Goal: Find specific page/section: Find specific page/section

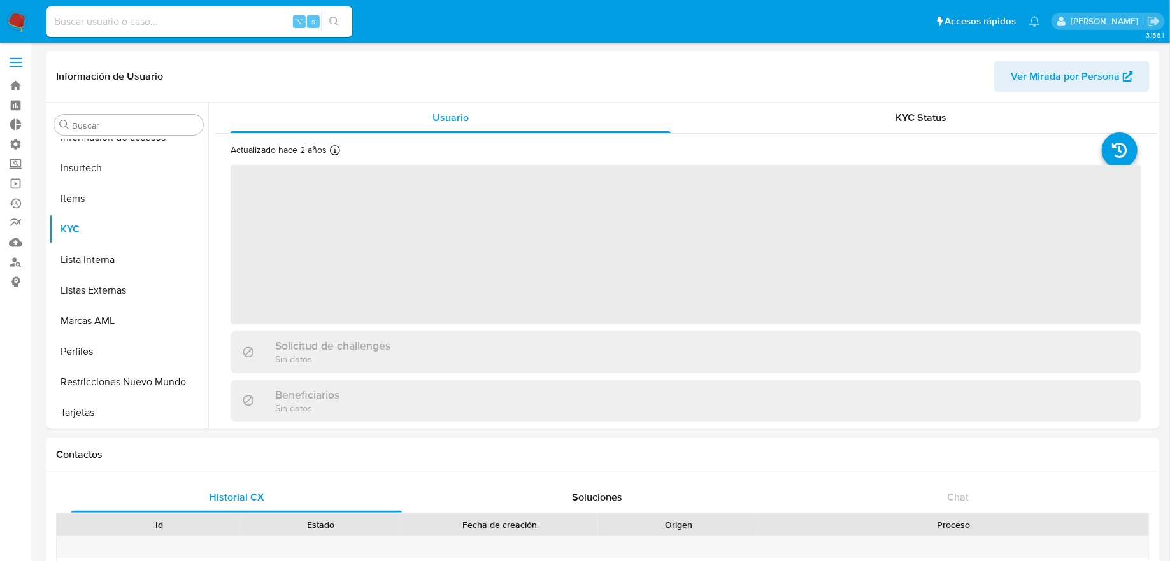
scroll to position [569, 0]
click at [206, 13] on input at bounding box center [199, 21] width 306 height 17
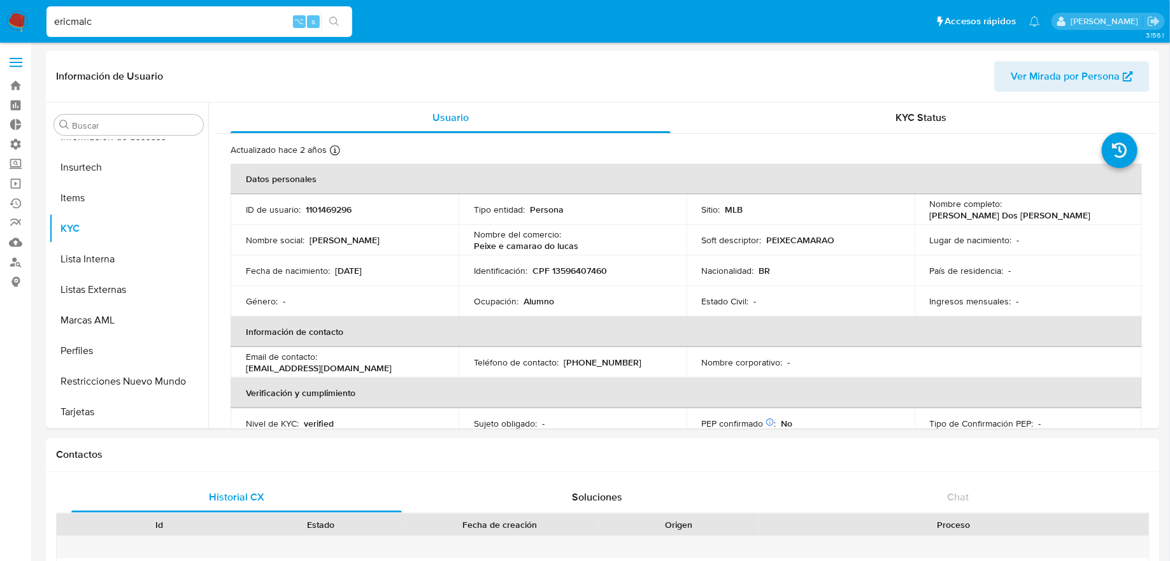
type input "ericmalca"
select select "10"
type input "ericmalcangi"
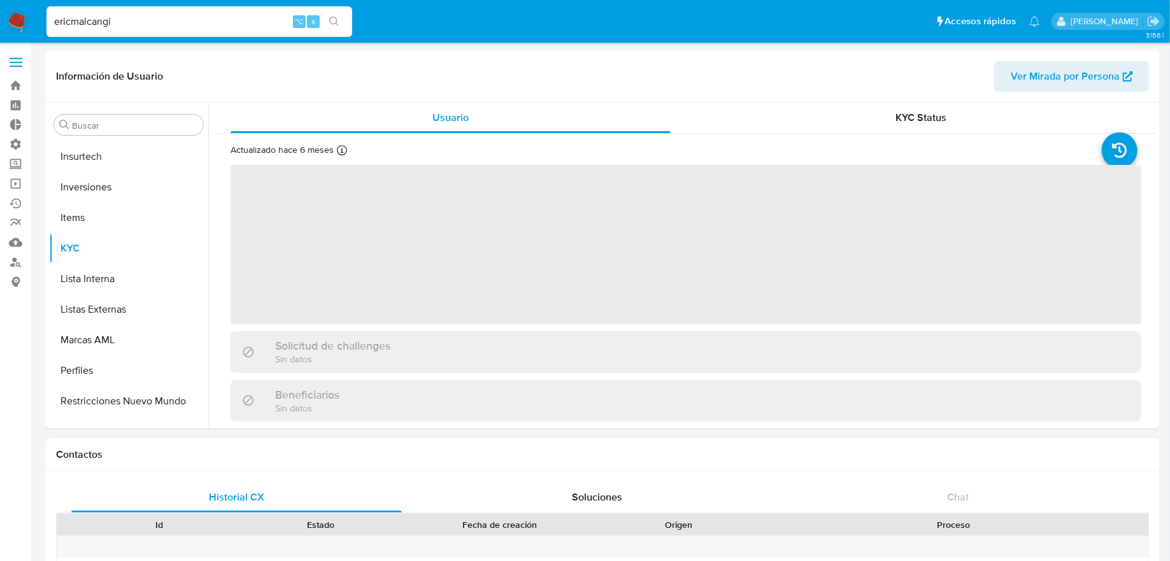
scroll to position [599, 0]
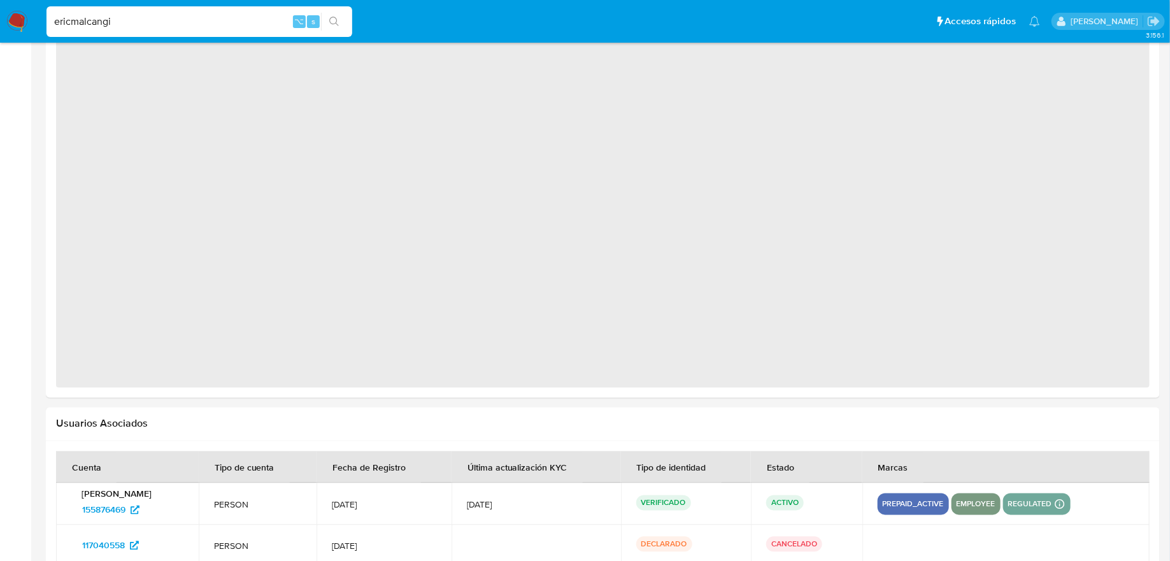
select select "10"
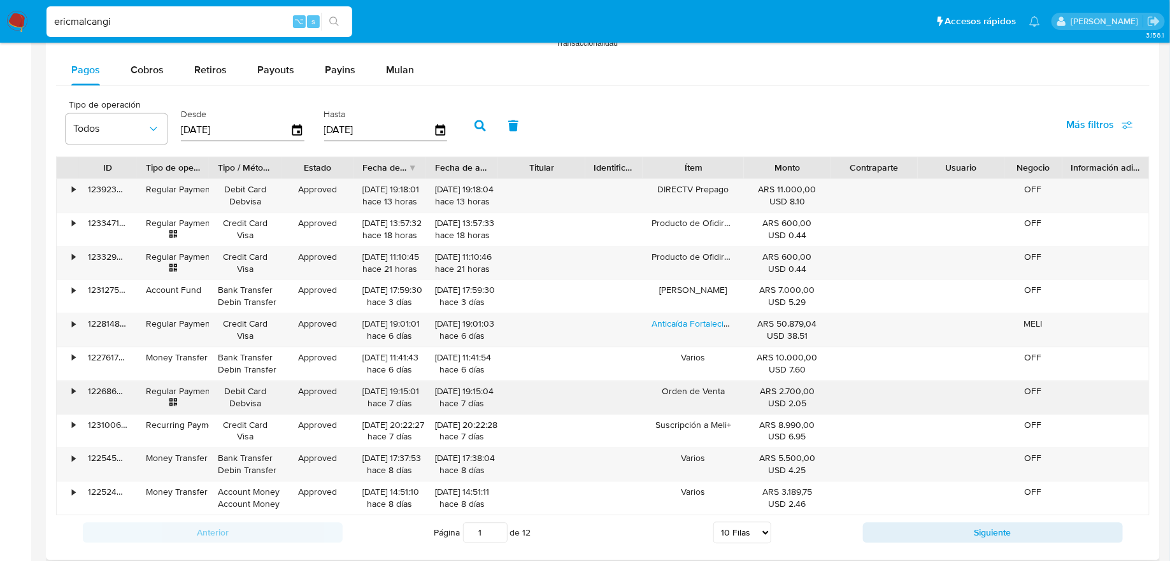
scroll to position [1179, 0]
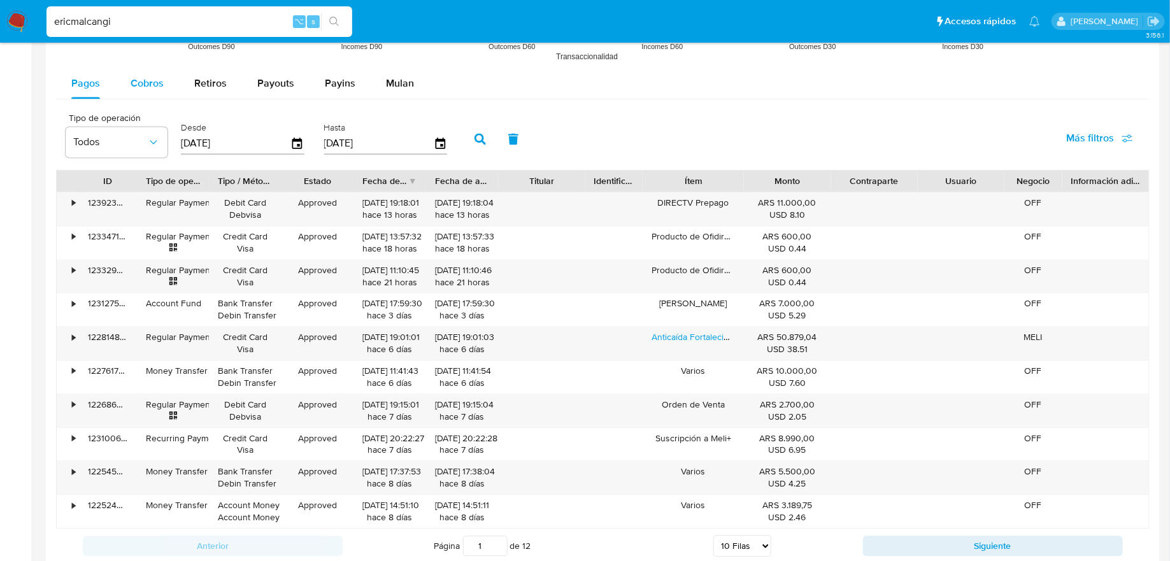
click at [163, 80] on button "Cobros" at bounding box center [147, 83] width 64 height 31
select select "10"
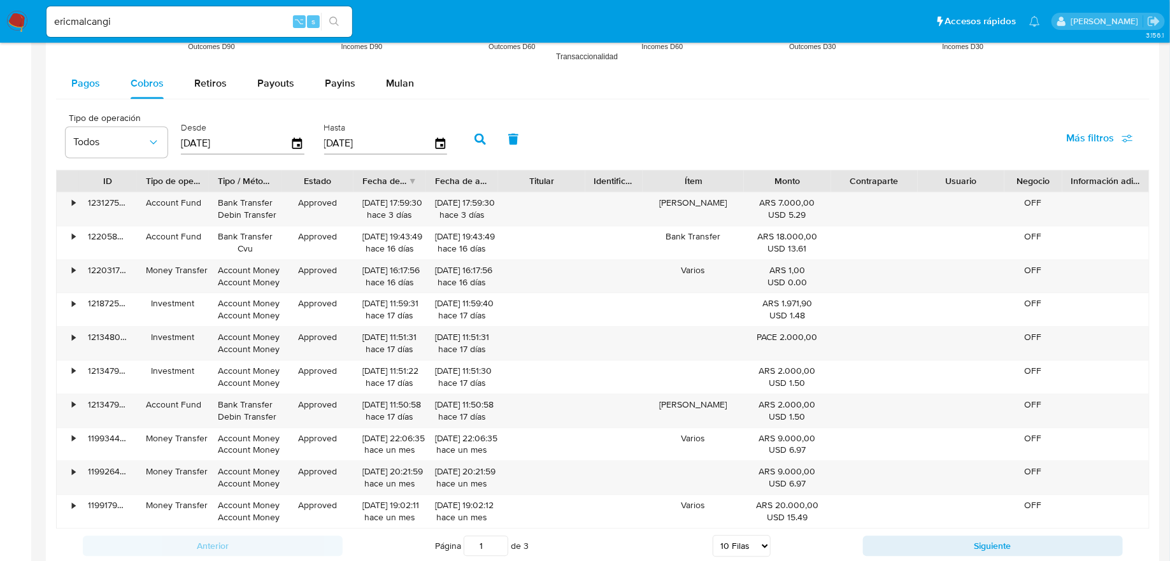
click at [94, 76] on span "Pagos" at bounding box center [85, 83] width 29 height 15
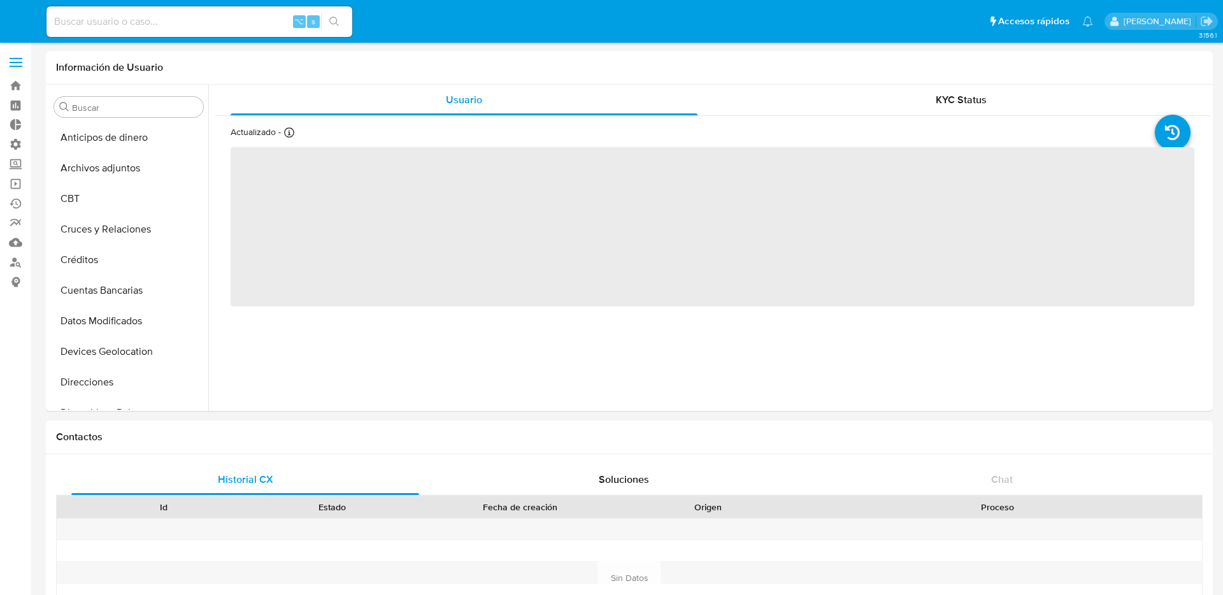
select select "10"
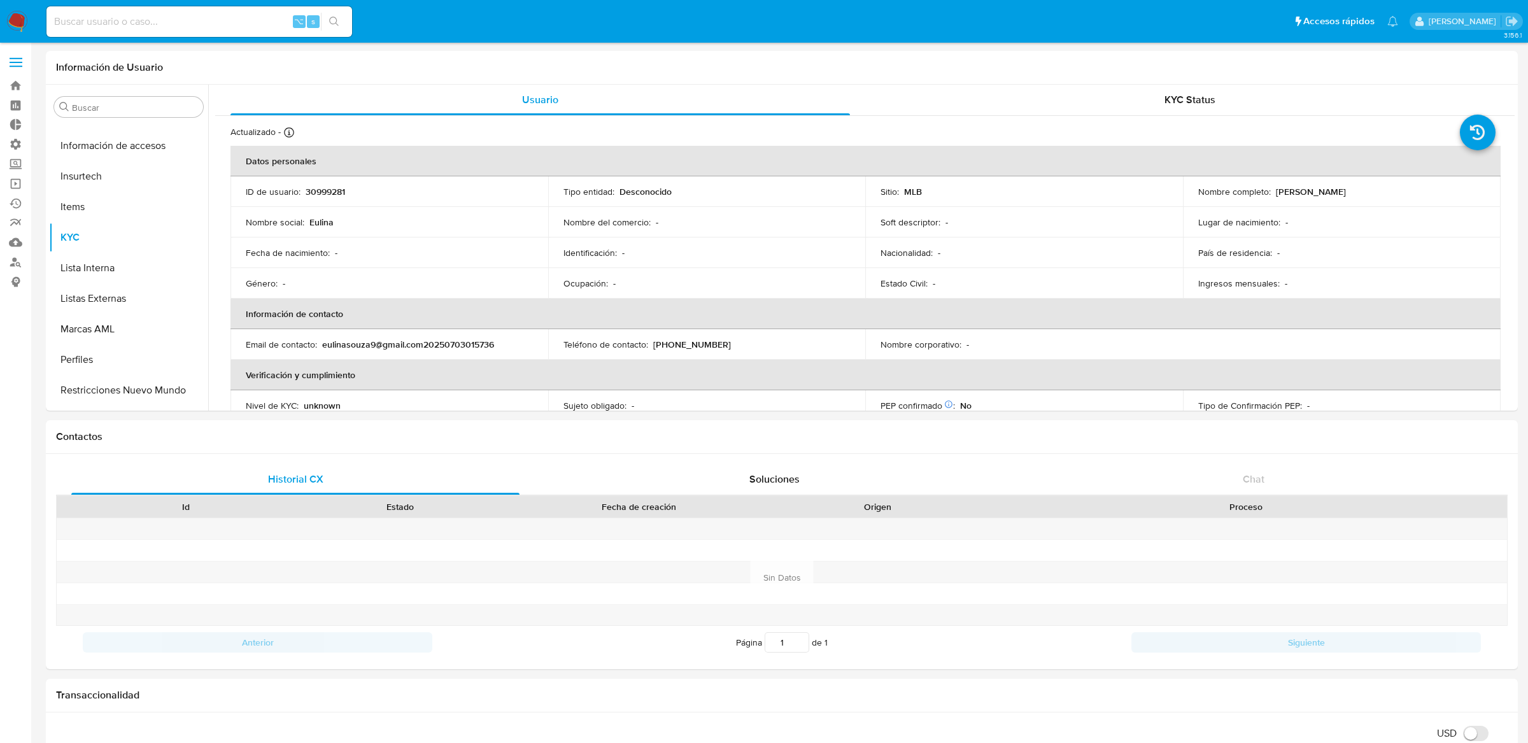
scroll to position [567, 0]
click at [199, 25] on input at bounding box center [199, 21] width 306 height 17
type input "ericmalcangi"
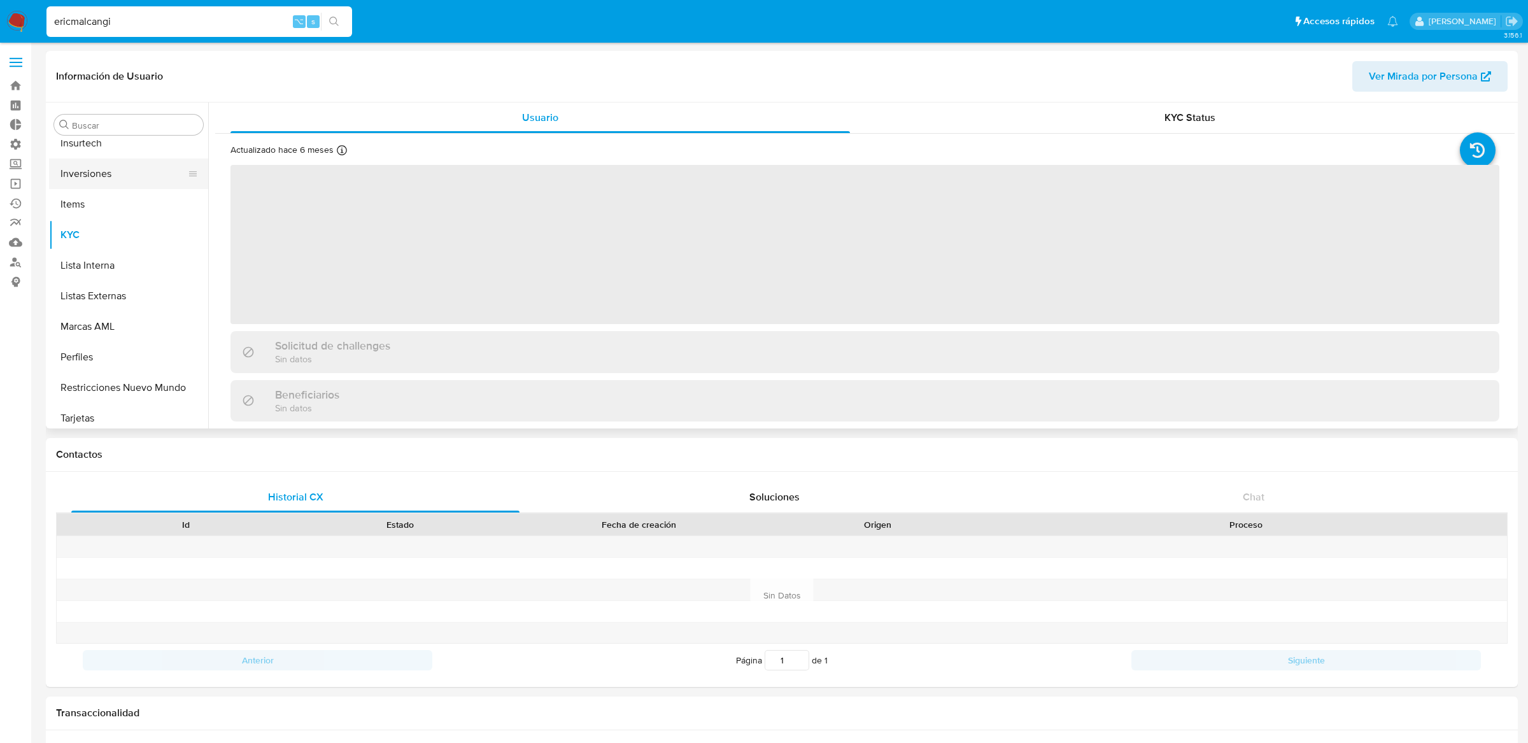
scroll to position [599, 0]
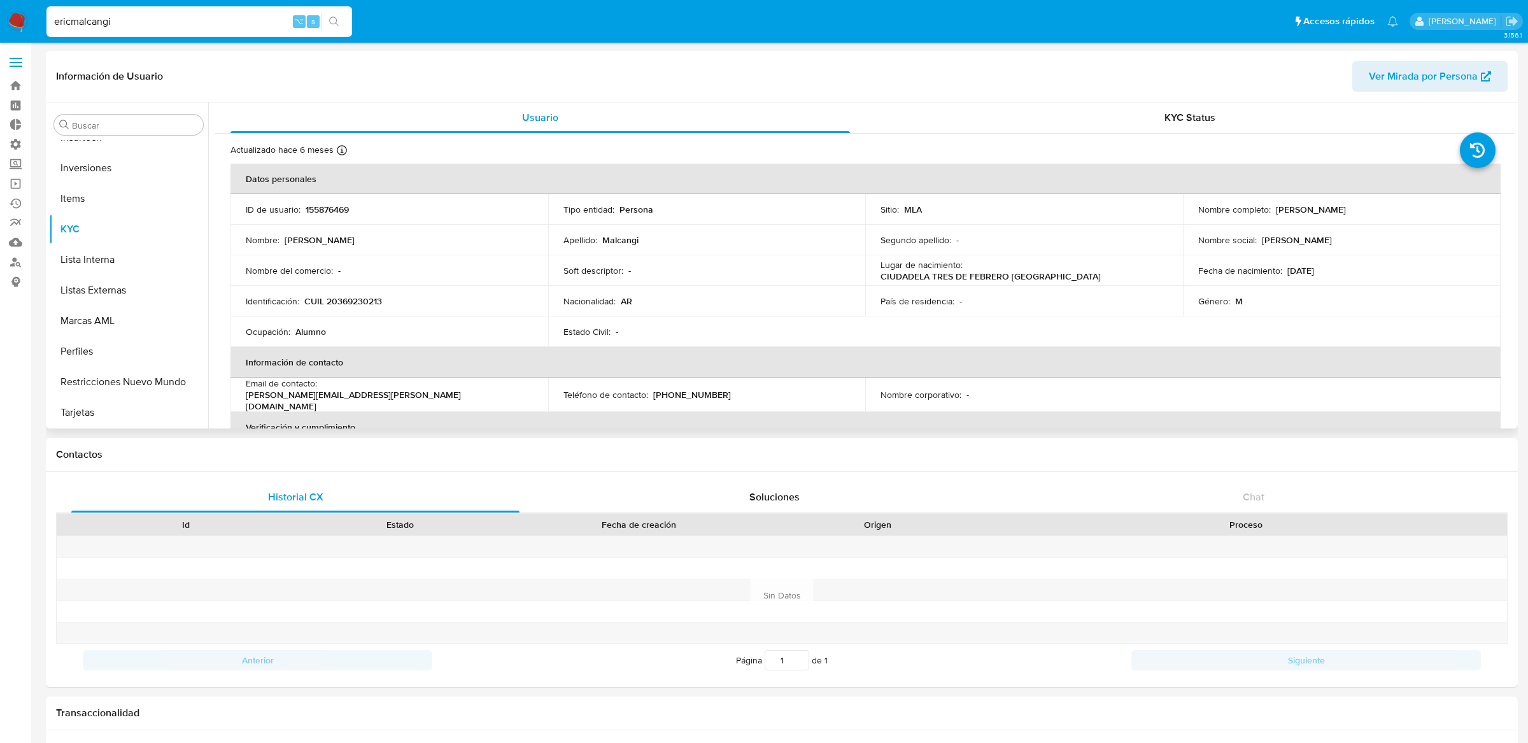
select select "10"
click at [343, 208] on p "155876469" at bounding box center [327, 209] width 43 height 11
copy p "155876469"
